Goal: Find specific page/section: Find specific page/section

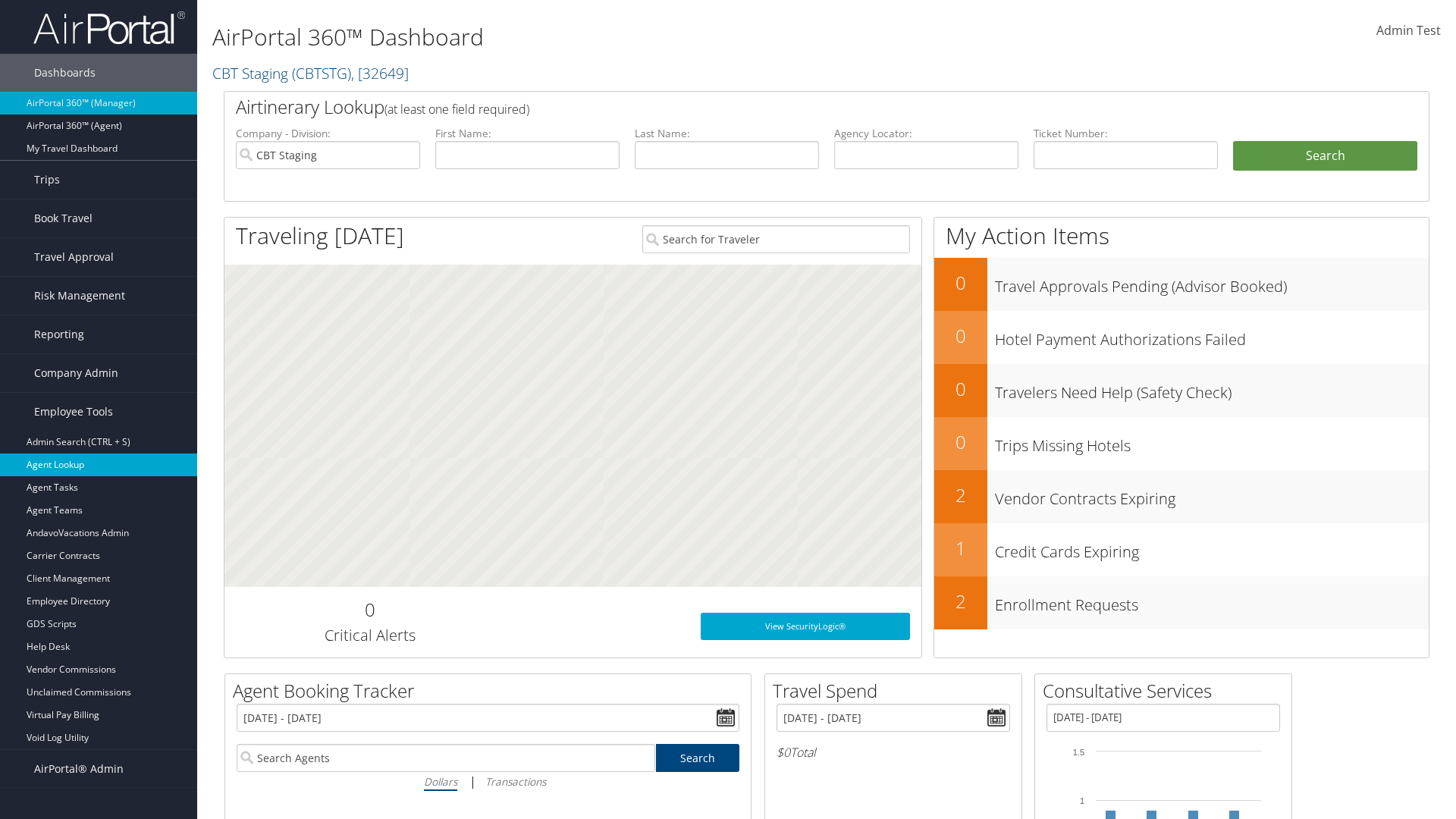
click at [99, 465] on link "Agent Lookup" at bounding box center [98, 465] width 197 height 23
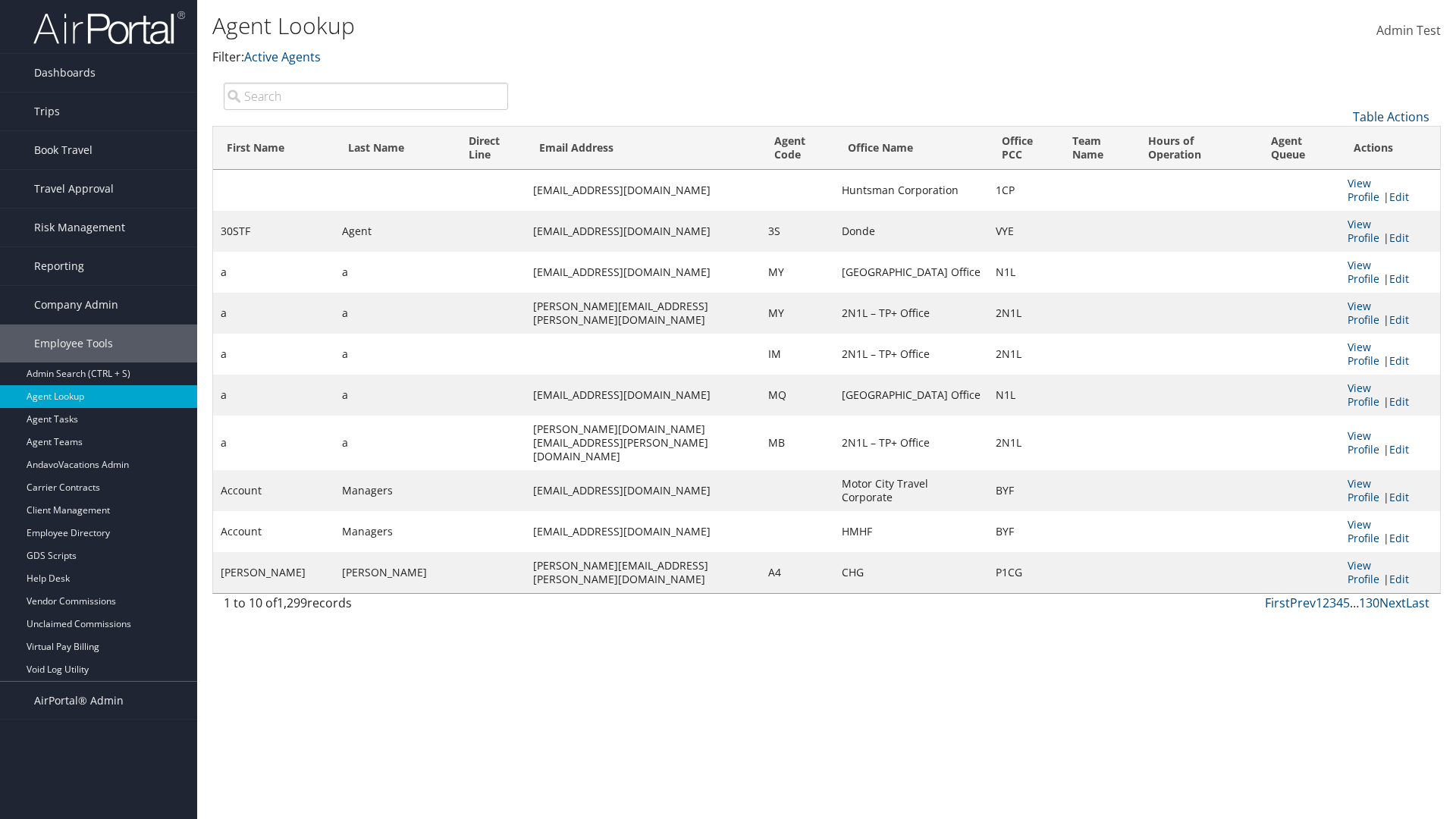
click at [366, 96] on input "search" at bounding box center [365, 96] width 284 height 28
type input "30STF"
